Goal: Use online tool/utility

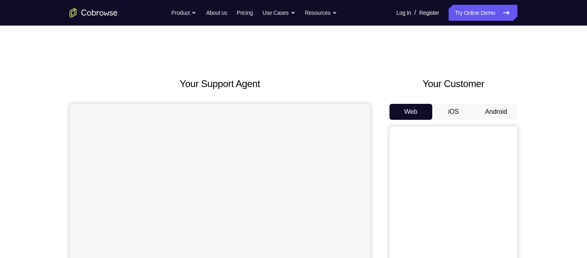
click at [493, 112] on button "Android" at bounding box center [496, 112] width 43 height 16
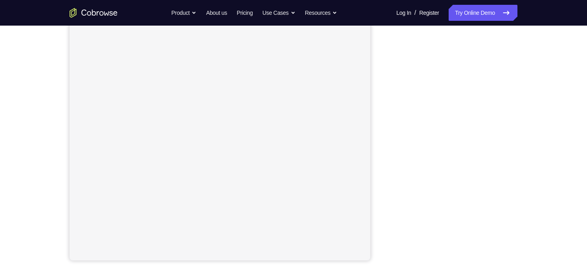
scroll to position [112, 0]
